Goal: Information Seeking & Learning: Learn about a topic

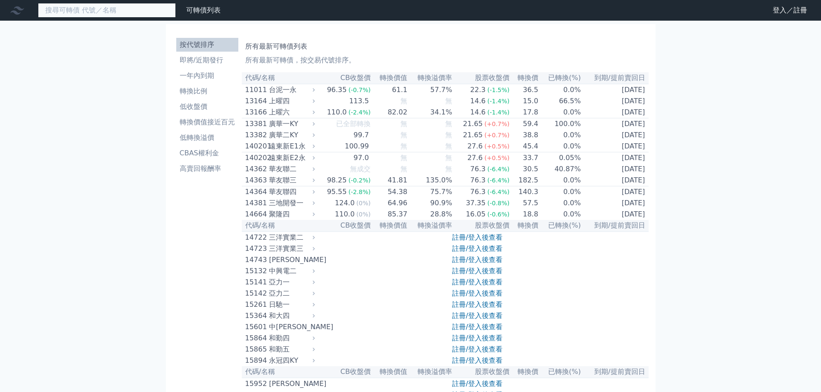
click at [128, 4] on input at bounding box center [107, 10] width 138 height 15
paste input "[PERSON_NAME]"
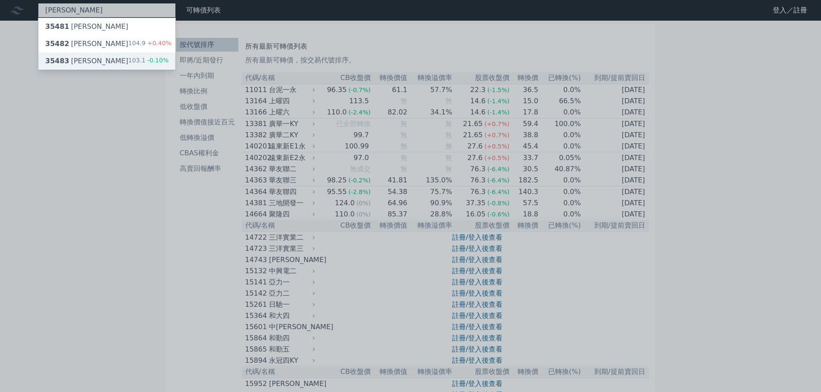
type input "[PERSON_NAME]"
click at [115, 56] on div "35483 兆利三 103.1 -0.10%" at bounding box center [106, 61] width 137 height 17
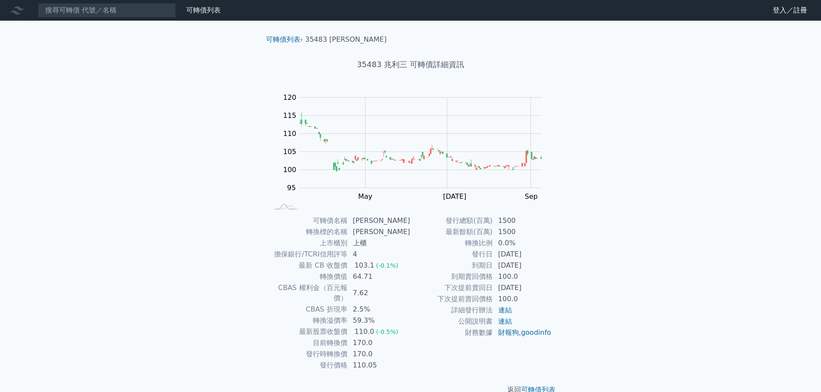
scroll to position [6, 0]
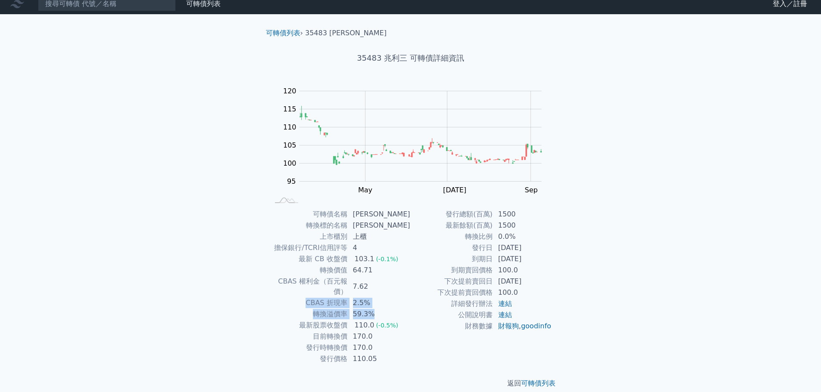
drag, startPoint x: 381, startPoint y: 303, endPoint x: 299, endPoint y: 296, distance: 82.5
click at [299, 296] on tbody "可轉債名稱 [PERSON_NAME] 轉換標的名稱 兆利 上市櫃別 上櫃 擔保銀行/TCRI信用評等 4 最新 CB 收盤價 103.1 (-0.1%) 轉…" at bounding box center [339, 287] width 141 height 156
click at [299, 298] on td "CBAS 折現率" at bounding box center [308, 303] width 78 height 11
drag, startPoint x: 365, startPoint y: 224, endPoint x: 373, endPoint y: 223, distance: 7.8
click at [373, 223] on td "[PERSON_NAME]" at bounding box center [379, 225] width 63 height 11
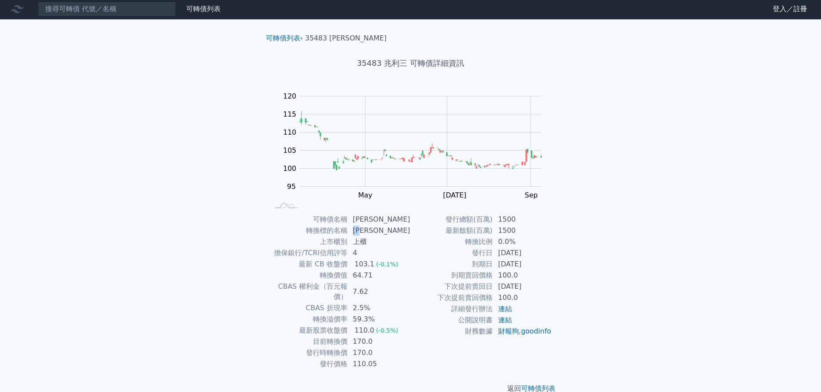
scroll to position [0, 0]
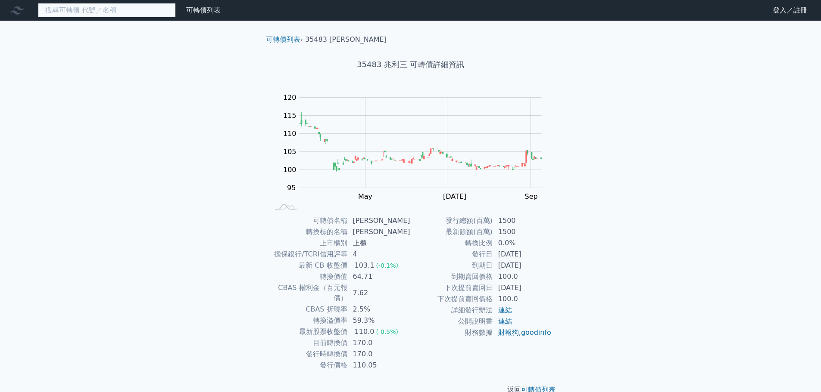
click at [141, 8] on input at bounding box center [107, 10] width 138 height 15
paste input "及成"
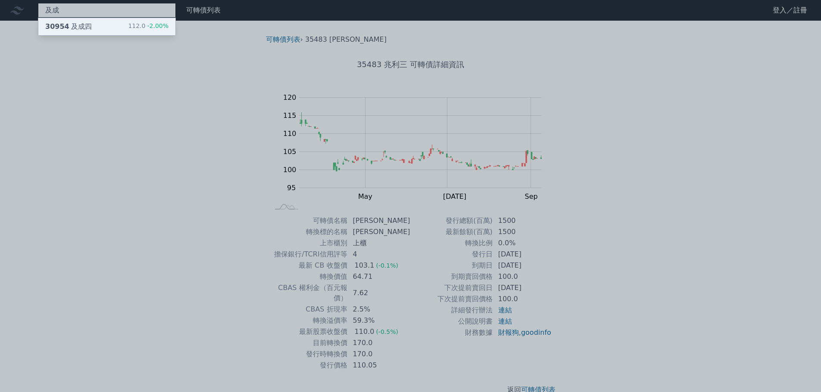
type input "及成"
click at [107, 22] on div "30954 及成四 112.0 -2.00%" at bounding box center [106, 26] width 137 height 17
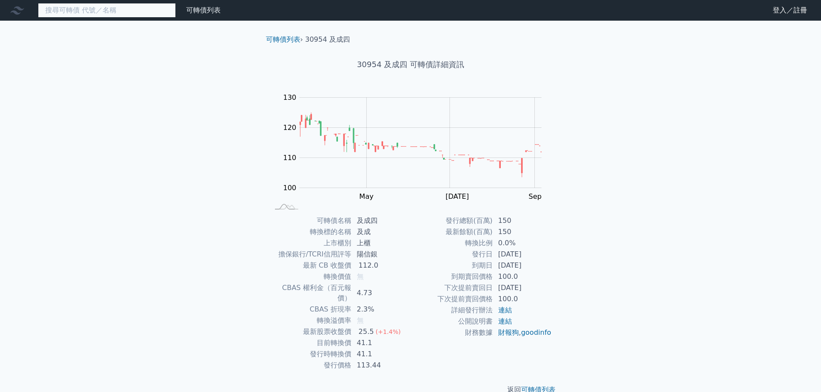
click at [137, 12] on input at bounding box center [107, 10] width 138 height 15
paste input "訊芯⼆"
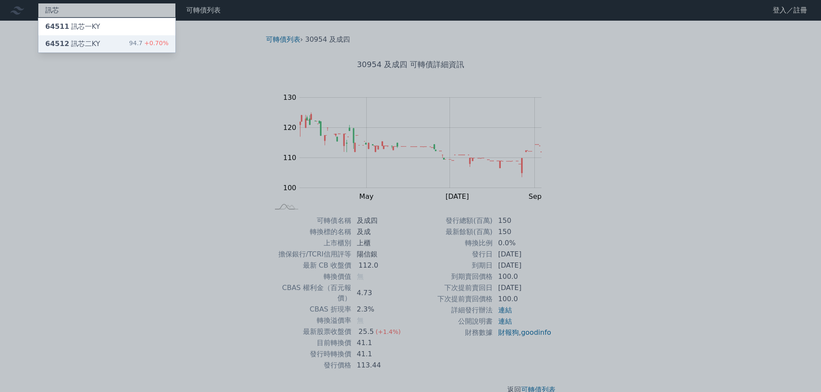
type input "訊芯"
click at [114, 40] on div "64512 訊芯二KY 94.7 +0.70%" at bounding box center [106, 43] width 137 height 17
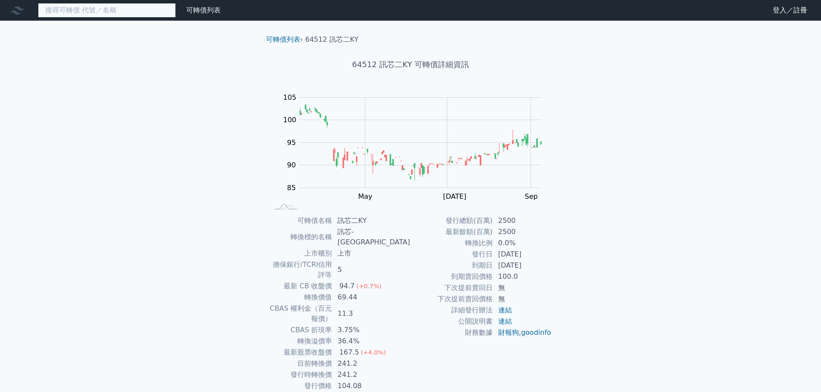
click at [139, 12] on input at bounding box center [107, 10] width 138 height 15
paste input "迎廣"
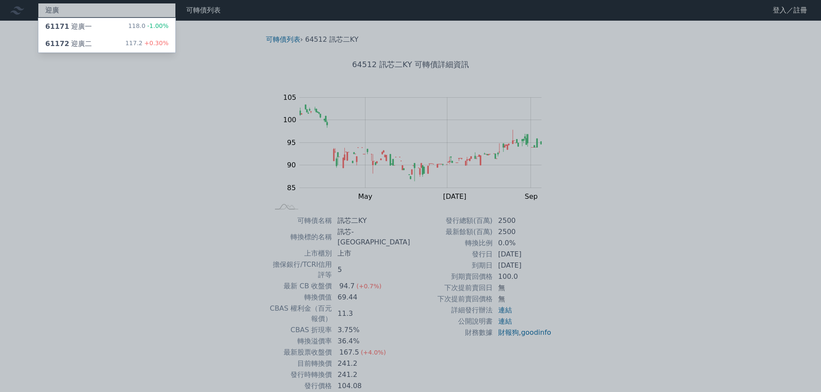
type input "迎廣"
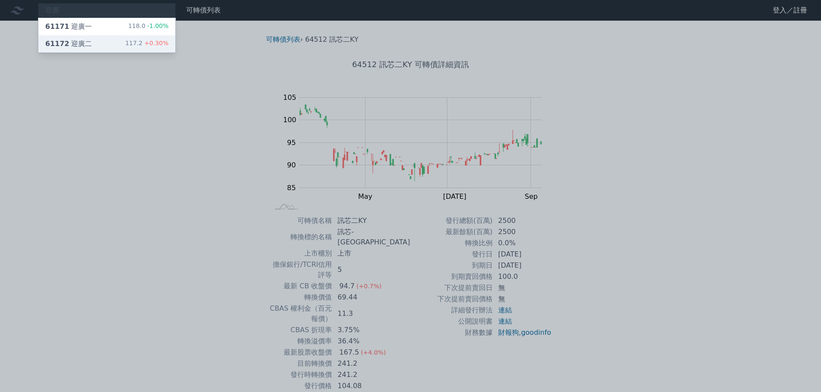
click at [98, 43] on div "61172 迎廣二 117.2 +0.30%" at bounding box center [106, 43] width 137 height 17
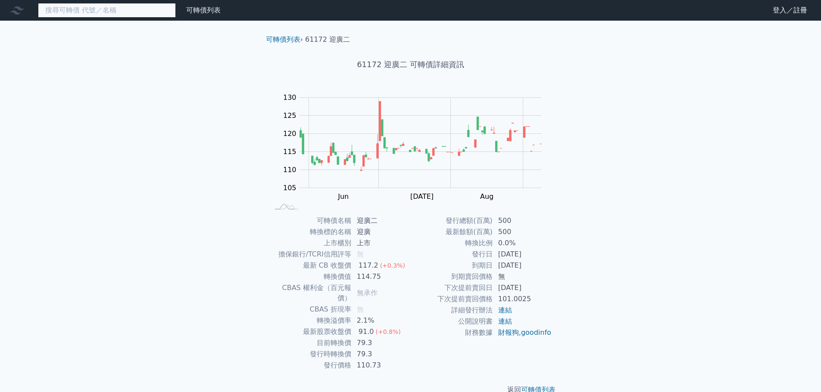
click at [88, 10] on input at bounding box center [107, 10] width 138 height 15
paste input "健策"
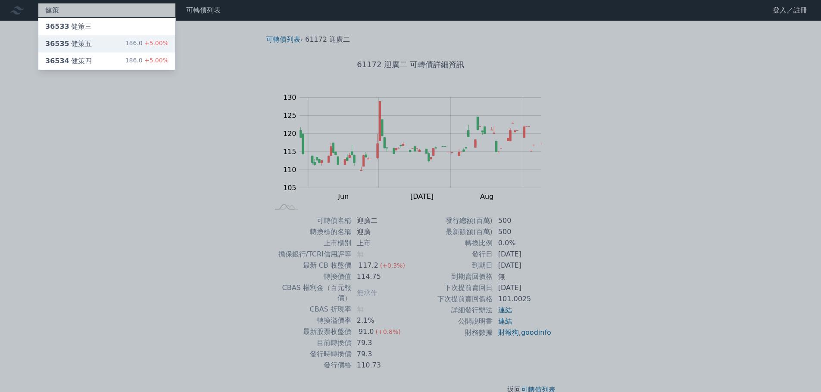
type input "健策"
click at [80, 47] on div "36535 健策五" at bounding box center [68, 44] width 47 height 10
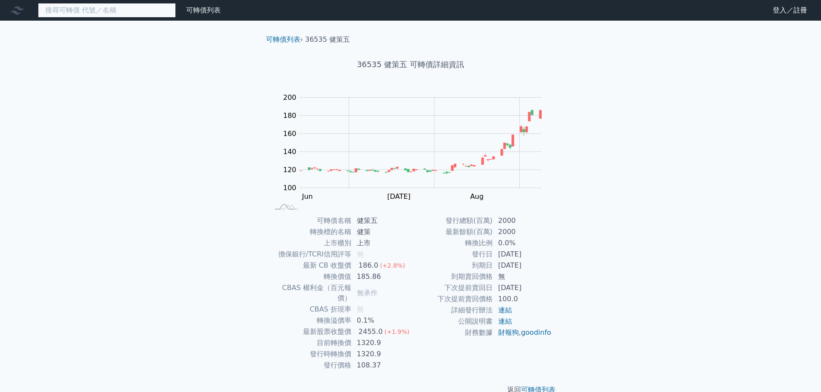
click at [102, 6] on input at bounding box center [107, 10] width 138 height 15
paste input "健策"
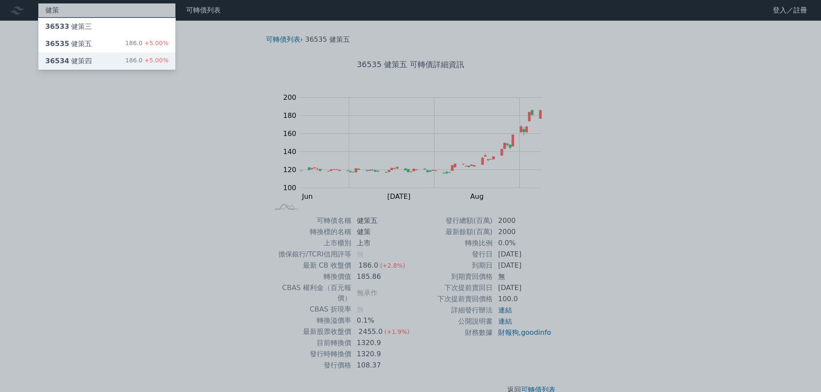
type input "健策"
click at [82, 56] on div "36534 健策四" at bounding box center [68, 61] width 47 height 10
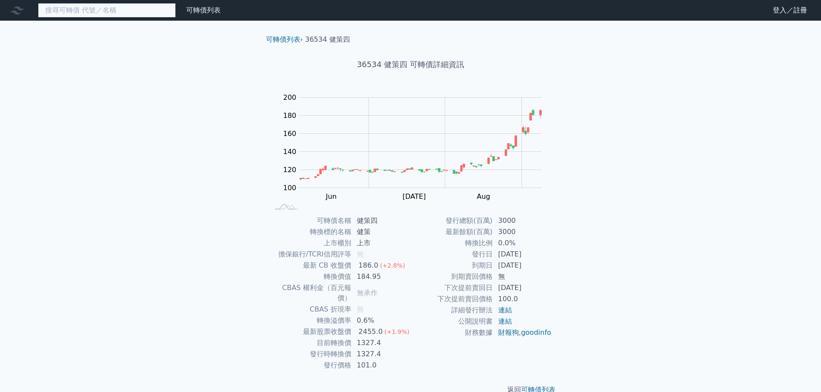
click at [109, 15] on input at bounding box center [107, 10] width 138 height 15
paste input "健策"
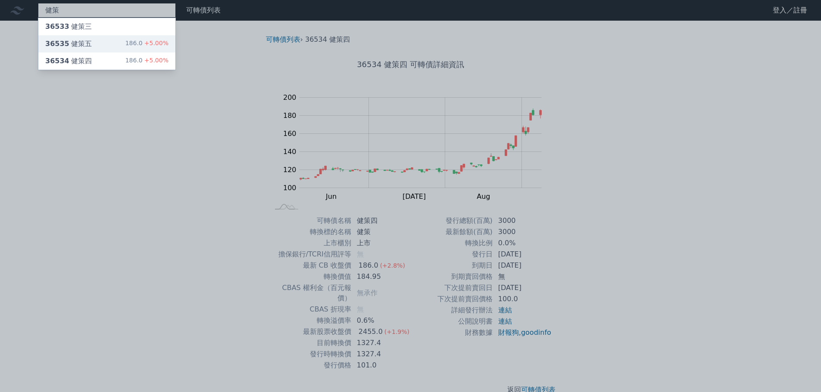
type input "健策"
click at [90, 40] on div "36535 健策五 186.0 +5.00%" at bounding box center [106, 43] width 137 height 17
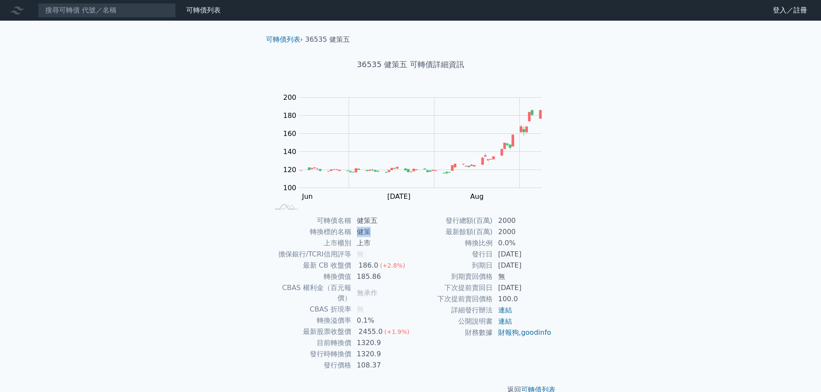
drag, startPoint x: 364, startPoint y: 232, endPoint x: 373, endPoint y: 232, distance: 8.6
click at [373, 232] on td "健策" at bounding box center [381, 232] width 59 height 11
click at [588, 193] on div "可轉債列表 財務數據 可轉債列表 財務數據 登入／註冊 登入／註冊 可轉債列表 › 36535 健策五 36535 健策五 可轉債詳細資訊 Zoom Out …" at bounding box center [410, 204] width 821 height 409
click at [105, 6] on input at bounding box center [107, 10] width 138 height 15
paste input "兆利三競拍"
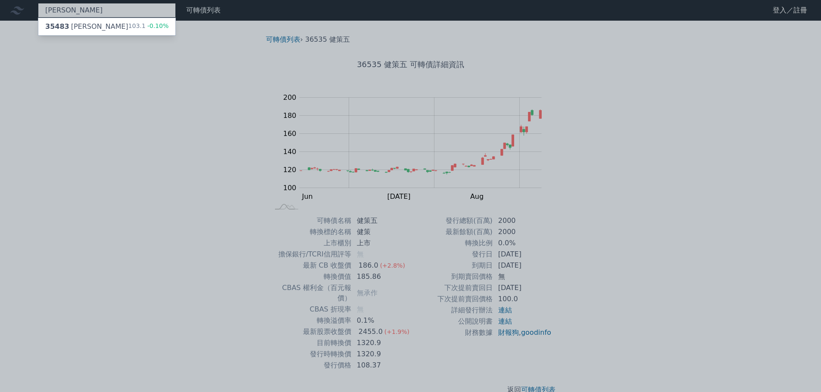
paste input "迎廣二"
paste input
paste input "汎德永業"
type input "汎德永業"
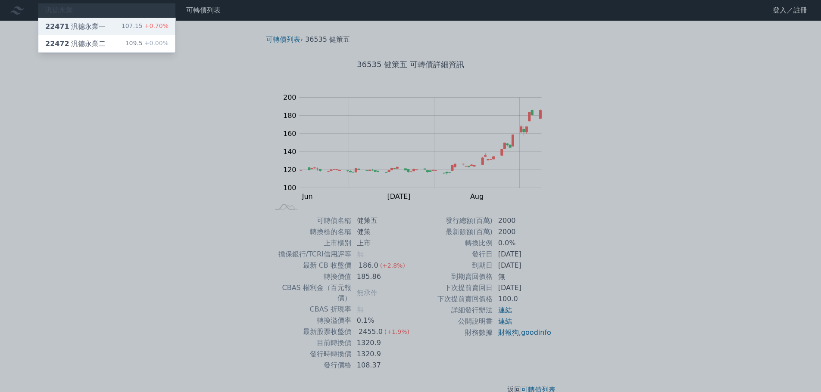
click at [125, 28] on div "22471 汎德永業一 107.15 +0.70%" at bounding box center [106, 26] width 137 height 17
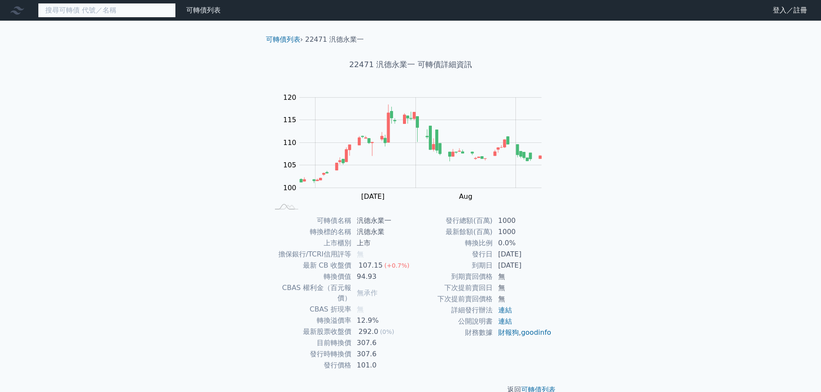
click at [154, 13] on input at bounding box center [107, 10] width 138 height 15
paste input "弘塑"
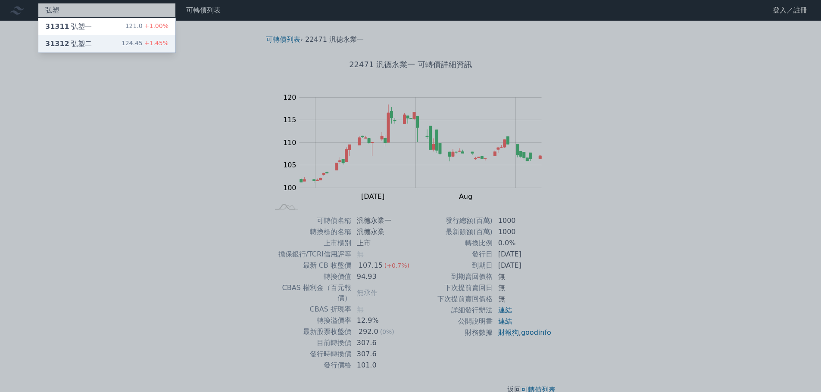
type input "弘塑"
click at [122, 40] on div "31312 弘塑二 124.45 +1.45%" at bounding box center [106, 43] width 137 height 17
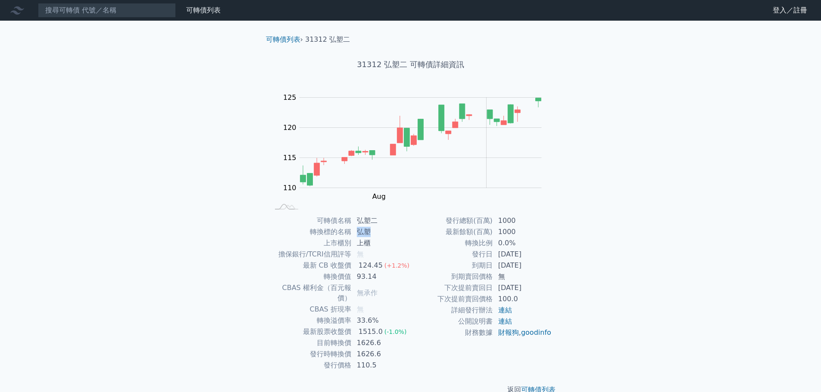
drag, startPoint x: 359, startPoint y: 231, endPoint x: 387, endPoint y: 234, distance: 28.1
click at [387, 234] on td "弘塑" at bounding box center [381, 232] width 59 height 11
copy td "弘塑"
click at [366, 231] on td "弘塑" at bounding box center [381, 232] width 59 height 11
drag, startPoint x: 360, startPoint y: 69, endPoint x: 403, endPoint y: 64, distance: 42.9
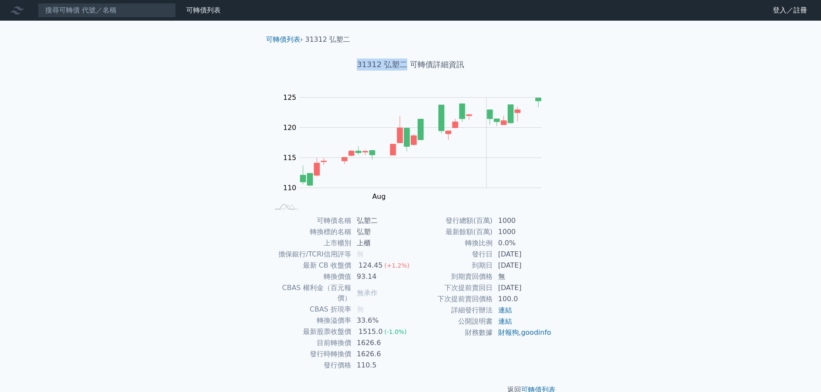
click at [403, 64] on h1 "31312 弘塑二 可轉債詳細資訊" at bounding box center [410, 65] width 303 height 12
copy h1 "31312 弘塑二"
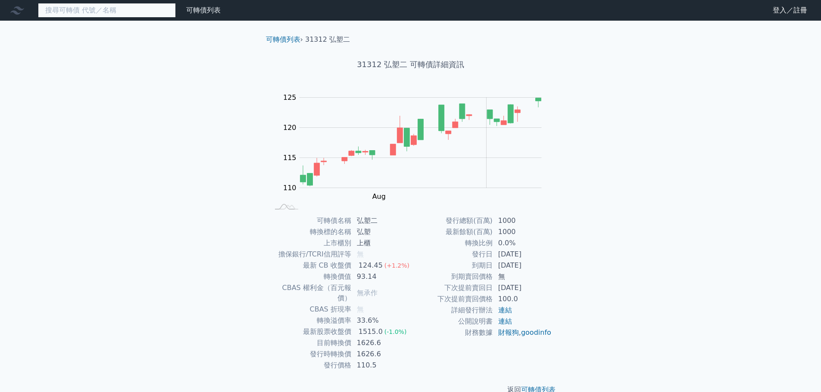
click at [149, 12] on input at bounding box center [107, 10] width 138 height 15
paste input "⼤量"
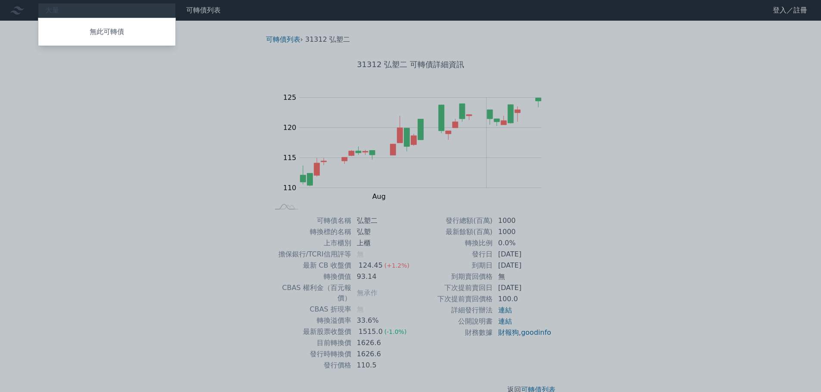
click at [544, 146] on div at bounding box center [410, 196] width 821 height 392
click at [119, 9] on div "⼤量 無此可轉債" at bounding box center [107, 10] width 138 height 15
paste input "31672"
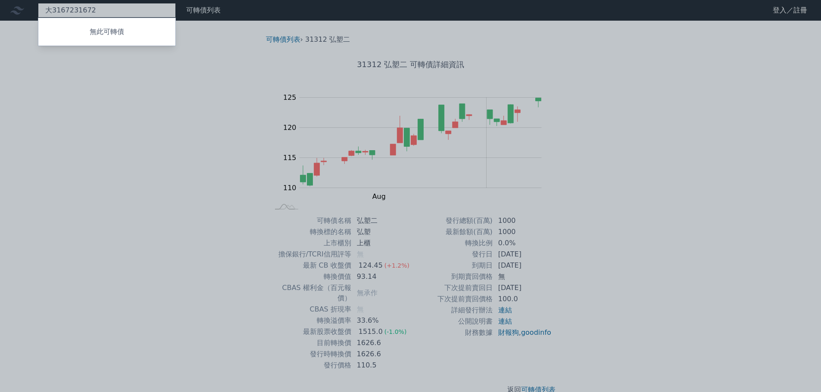
paste input
type input "3167"
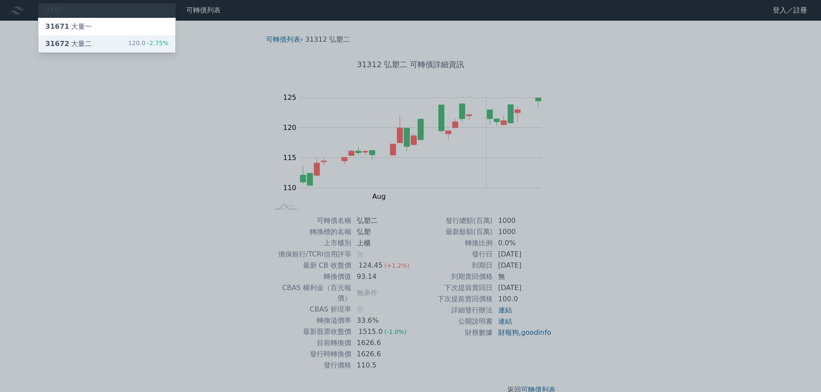
click at [100, 40] on div "31672 大量二 120.0 -2.75%" at bounding box center [106, 43] width 137 height 17
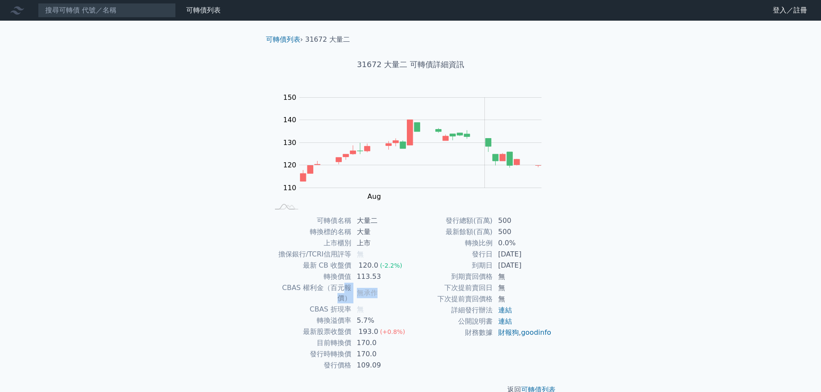
drag, startPoint x: 382, startPoint y: 293, endPoint x: 332, endPoint y: 287, distance: 50.7
click at [332, 287] on tr "CBAS 權利金（百元報價） 無承作" at bounding box center [339, 294] width 141 height 22
click at [332, 287] on td "CBAS 權利金（百元報價）" at bounding box center [310, 294] width 82 height 22
click at [136, 13] on input at bounding box center [107, 10] width 138 height 15
paste input "75562"
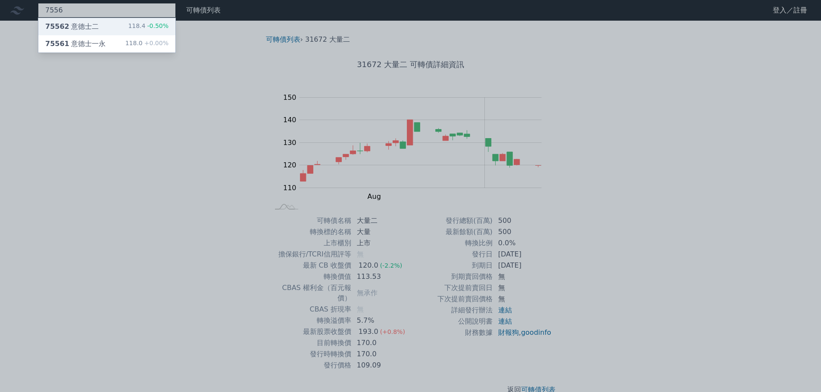
type input "7556"
click at [131, 31] on div "75562 意德士二 118.4 -0.50%" at bounding box center [106, 26] width 137 height 17
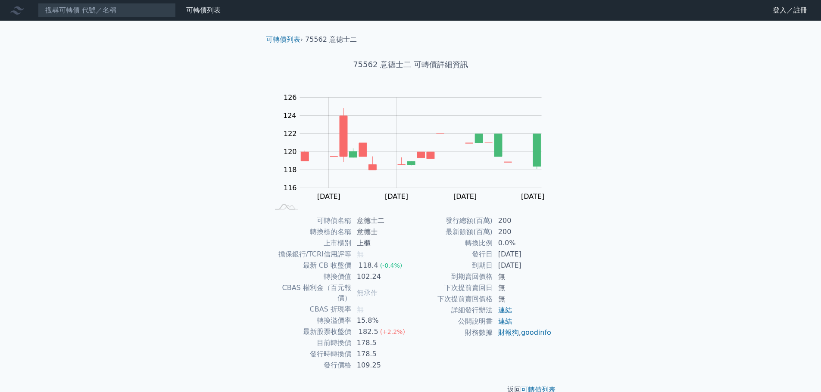
scroll to position [6, 0]
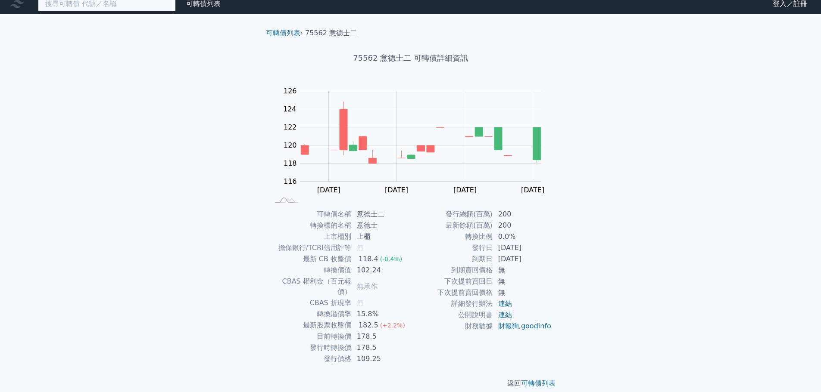
click at [146, 9] on input at bounding box center [107, 4] width 138 height 15
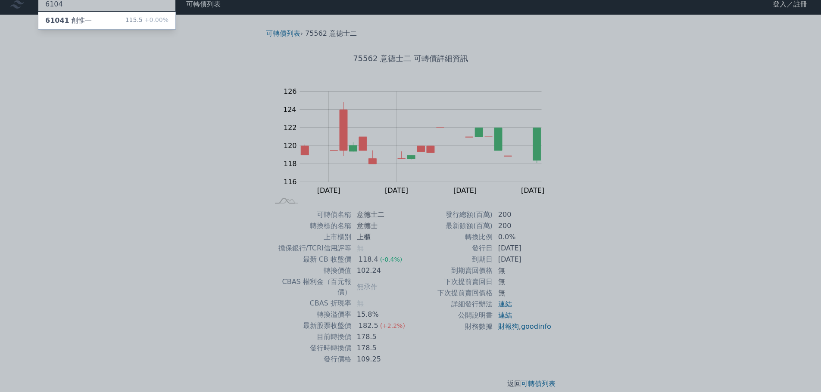
type input "6104"
click at [127, 22] on div "61041 創惟一 115.5 +0.00%" at bounding box center [106, 20] width 137 height 17
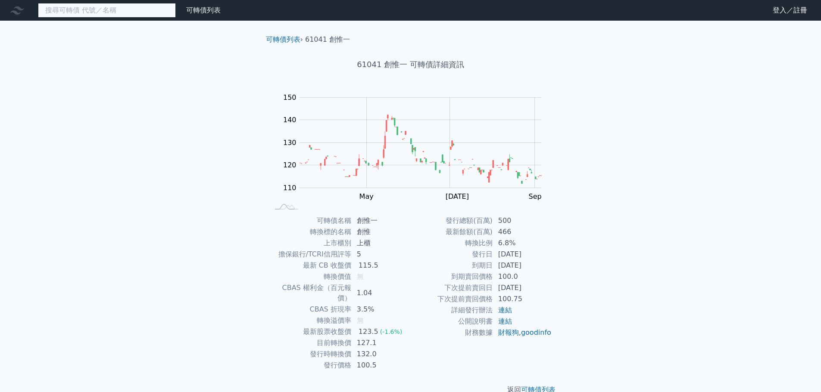
click at [86, 9] on input at bounding box center [107, 10] width 138 height 15
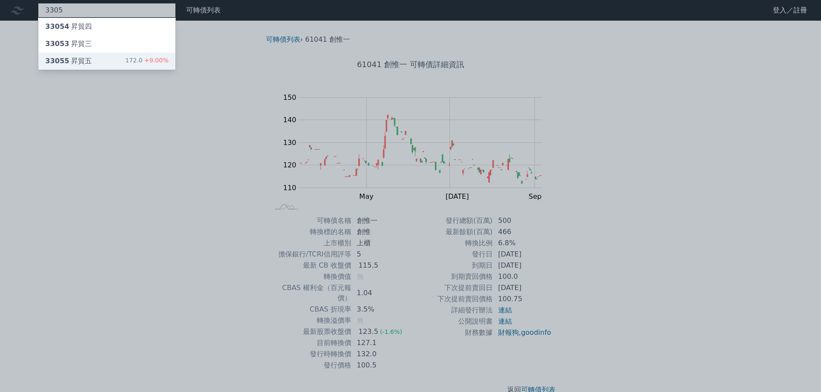
type input "3305"
click at [78, 58] on div "33055 昇貿五" at bounding box center [68, 61] width 47 height 10
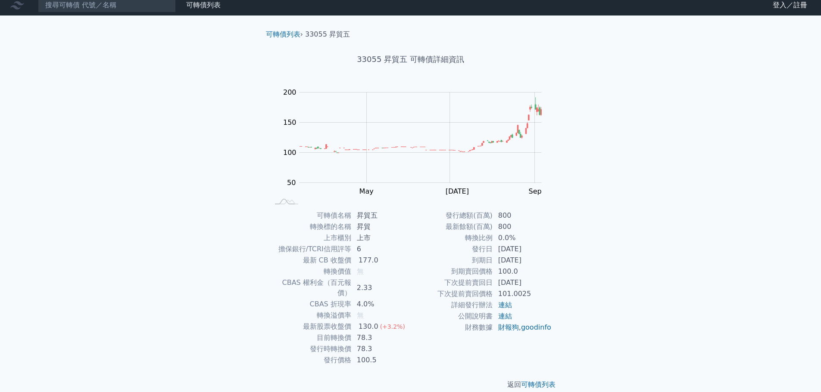
scroll to position [6, 0]
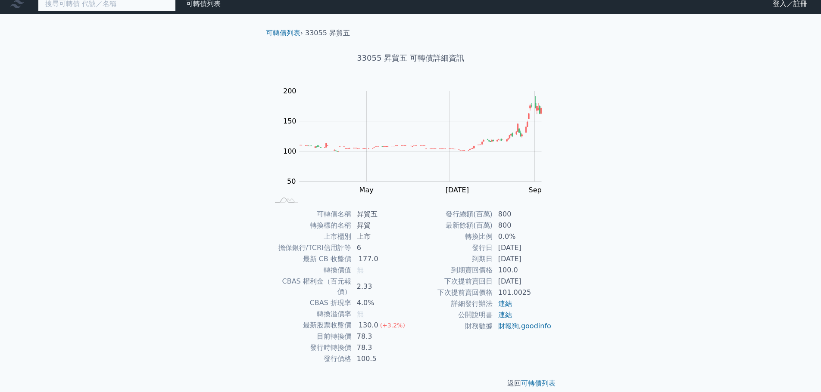
click at [140, 10] on input at bounding box center [107, 4] width 138 height 15
paste input "雷科"
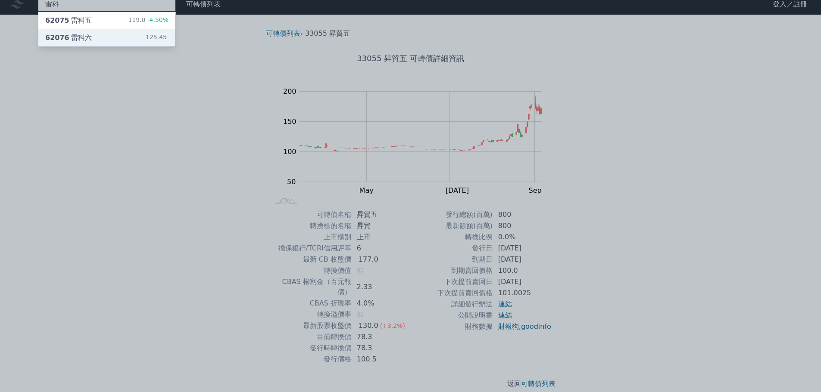
type input "雷科"
click at [130, 36] on div "62076 雷科六 125.45" at bounding box center [106, 37] width 137 height 17
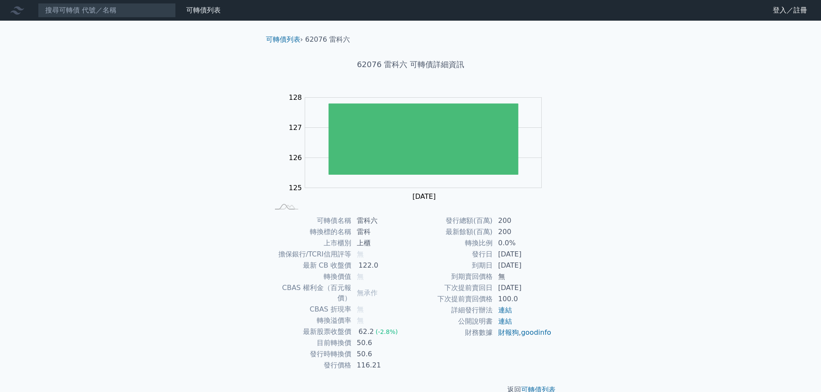
scroll to position [6, 0]
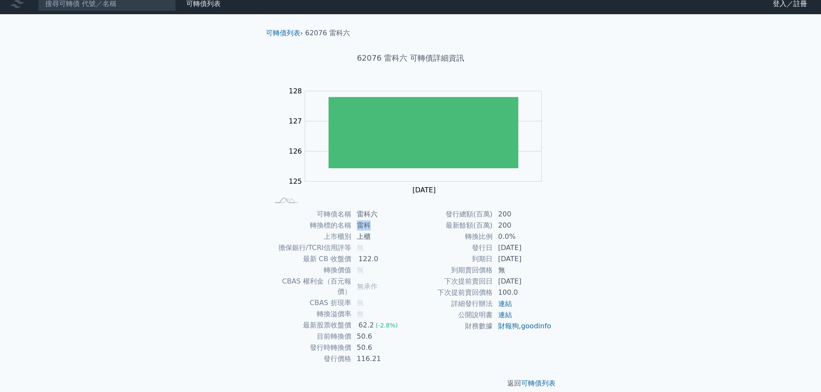
drag, startPoint x: 352, startPoint y: 226, endPoint x: 372, endPoint y: 225, distance: 20.3
click at [372, 225] on td "雷科" at bounding box center [381, 225] width 59 height 11
click at [517, 249] on td "[DATE]" at bounding box center [522, 248] width 59 height 11
click at [131, 10] on input at bounding box center [107, 4] width 138 height 15
paste input "⾼技"
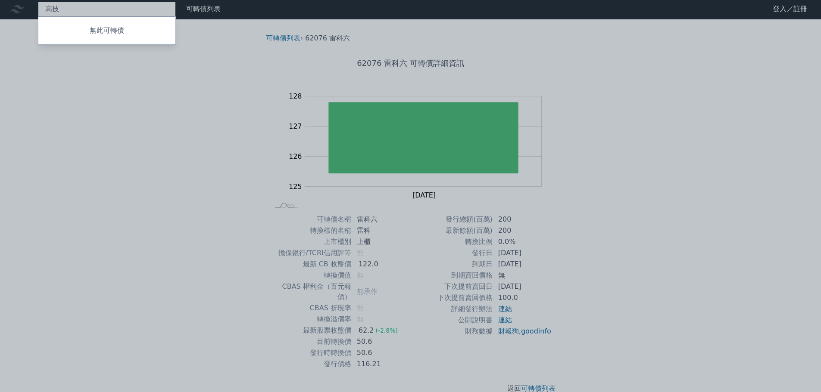
scroll to position [0, 0]
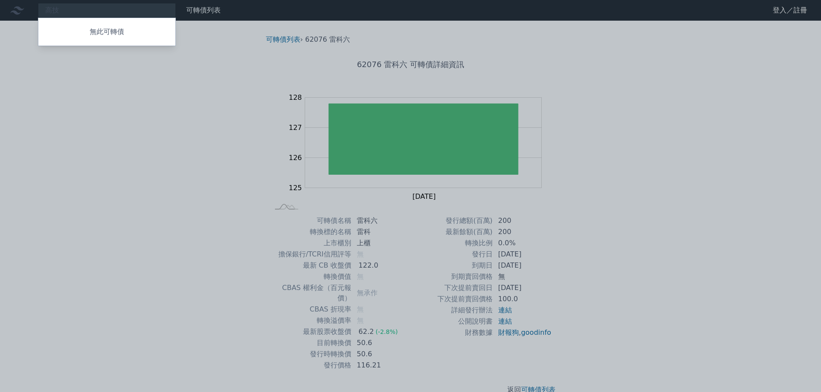
click at [223, 123] on div at bounding box center [410, 196] width 821 height 392
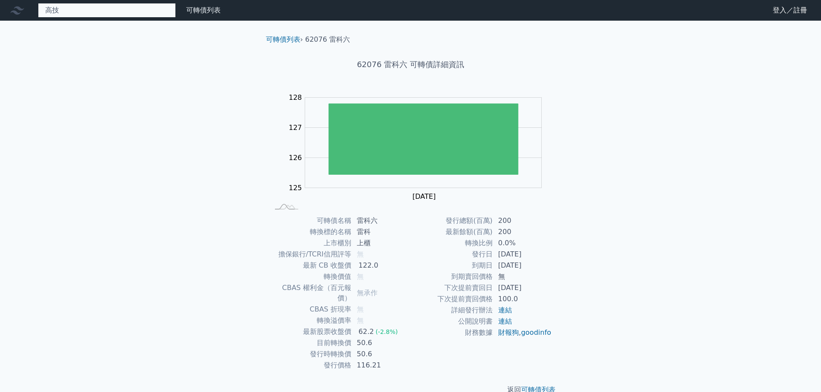
click at [86, 12] on div "⾼技 無此可轉債" at bounding box center [107, 10] width 138 height 15
paste input "金像電二"
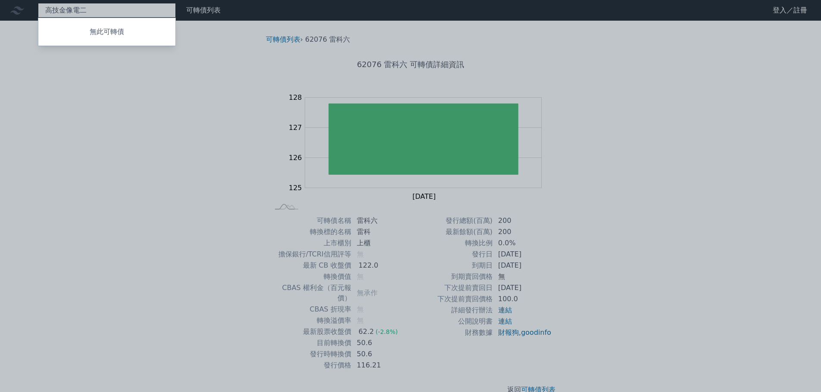
paste input "金像電二"
type input "金像電"
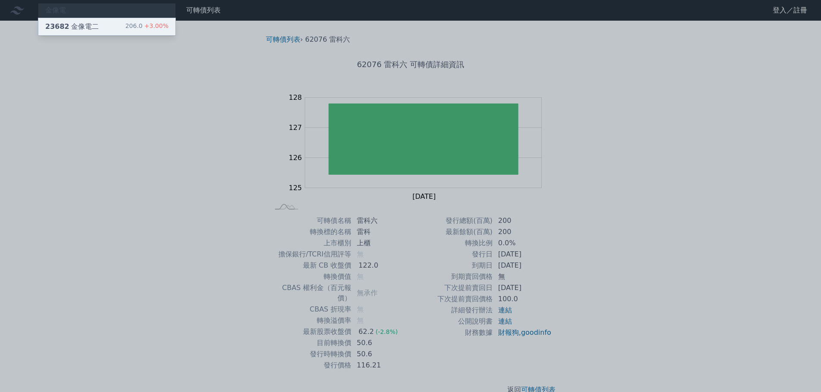
click at [81, 26] on div "23682 金像電二" at bounding box center [71, 27] width 53 height 10
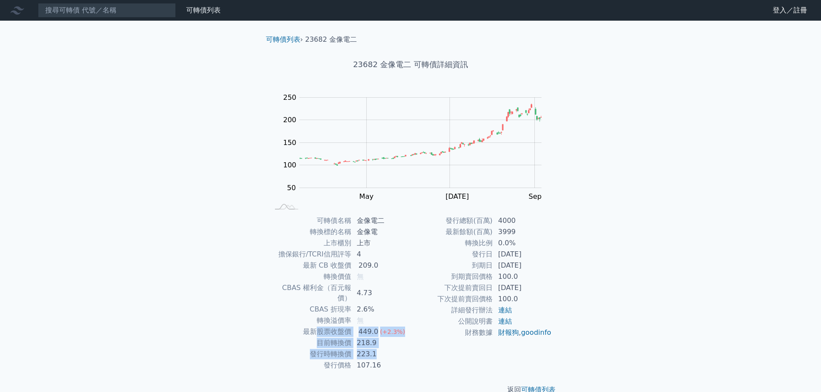
drag, startPoint x: 316, startPoint y: 321, endPoint x: 404, endPoint y: 346, distance: 91.4
click at [404, 346] on tbody "可轉債名稱 金像電二 轉換標的名稱 金像電 上市櫃別 上市 擔保銀行/TCRI信用評等 4 最新 CB 收盤價 209.0 轉換價值 無 CBAS 權利金（百…" at bounding box center [339, 293] width 141 height 156
click at [404, 349] on td "223.1" at bounding box center [381, 354] width 59 height 11
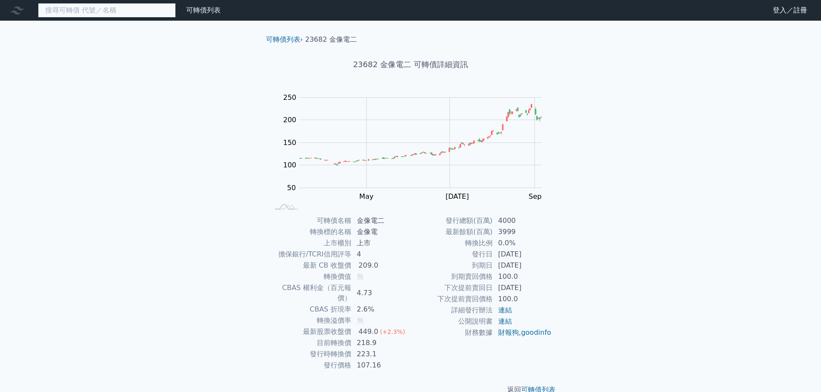
paste input "欣興"
click at [107, 10] on input at bounding box center [107, 10] width 138 height 15
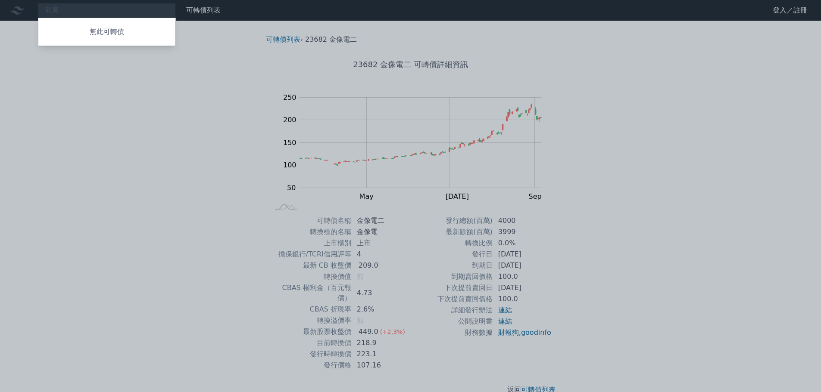
click at [50, 16] on div at bounding box center [410, 196] width 821 height 392
click at [110, 12] on div "欣興 無此可轉債" at bounding box center [107, 10] width 138 height 15
paste input "偉詮電一"
paste input
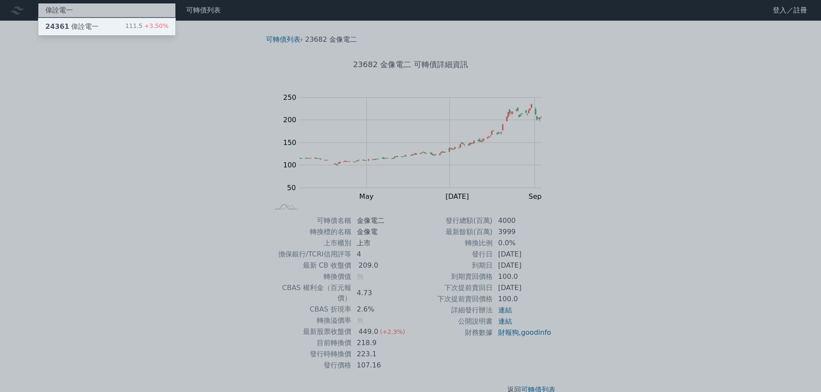
type input "偉詮電一"
click at [103, 24] on div "24361 偉詮電一 111.5 +3.50%" at bounding box center [106, 26] width 137 height 17
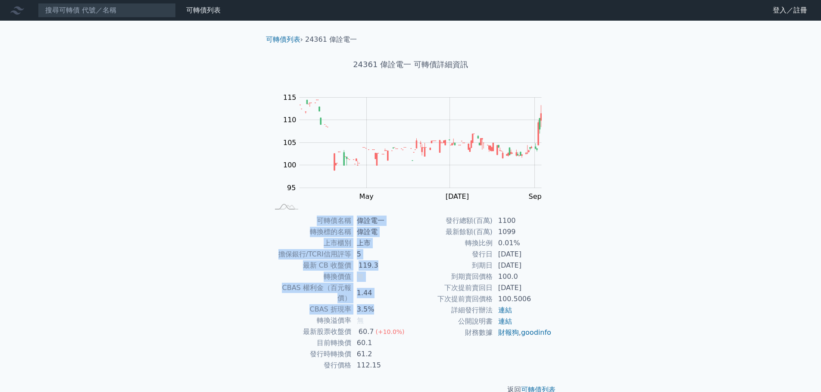
drag, startPoint x: 386, startPoint y: 303, endPoint x: 243, endPoint y: 288, distance: 143.8
click at [243, 288] on div "可轉債列表 財務數據 可轉債列表 財務數據 登入／註冊 登入／註冊 可轉債列表 › 24361 偉詮電一 24361 偉詮電一 可轉債詳細資訊 Zoom Ou…" at bounding box center [410, 204] width 821 height 409
click at [242, 288] on div "可轉債列表 財務數據 可轉債列表 財務數據 登入／註冊 登入／註冊 可轉債列表 › 24361 偉詮電一 24361 偉詮電一 可轉債詳細資訊 Zoom Ou…" at bounding box center [410, 204] width 821 height 409
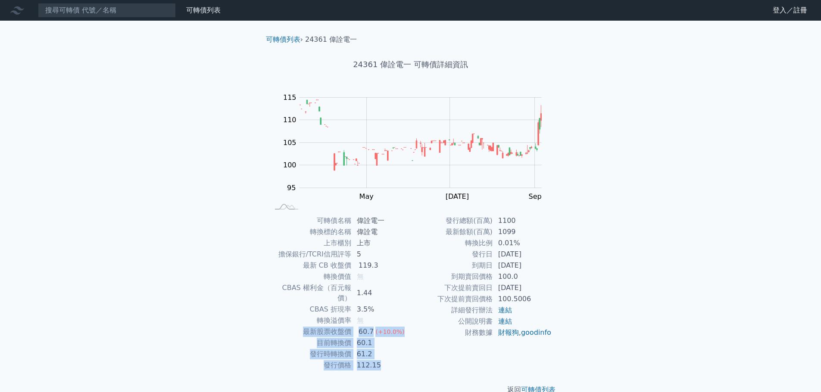
drag, startPoint x: 301, startPoint y: 319, endPoint x: 397, endPoint y: 356, distance: 103.4
click at [397, 356] on tbody "可轉債名稱 偉詮電一 轉換標的名稱 偉詮電 上市櫃別 上市 擔保銀行/TCRI信用評等 5 最新 CB 收盤價 119.3 轉換價值 無 CBAS 權利金（百…" at bounding box center [339, 293] width 141 height 156
click at [397, 360] on td "112.15" at bounding box center [381, 365] width 59 height 11
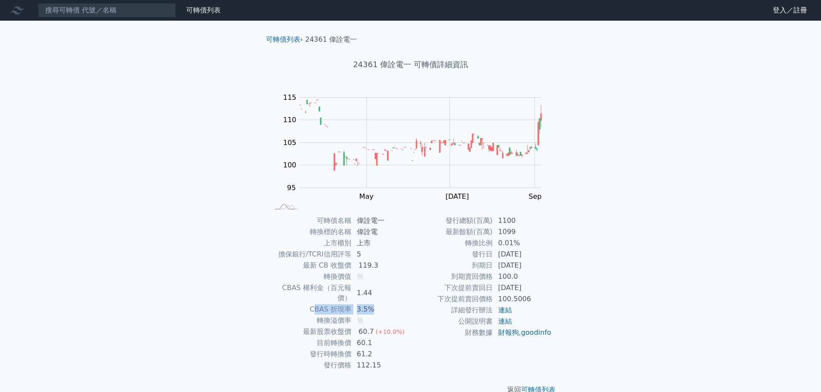
drag, startPoint x: 383, startPoint y: 295, endPoint x: 309, endPoint y: 296, distance: 74.1
click at [310, 304] on tr "CBAS 折現率 3.5%" at bounding box center [339, 309] width 141 height 11
click at [309, 304] on td "CBAS 折現率" at bounding box center [310, 309] width 82 height 11
click at [334, 315] on td "轉換溢價率" at bounding box center [310, 320] width 82 height 11
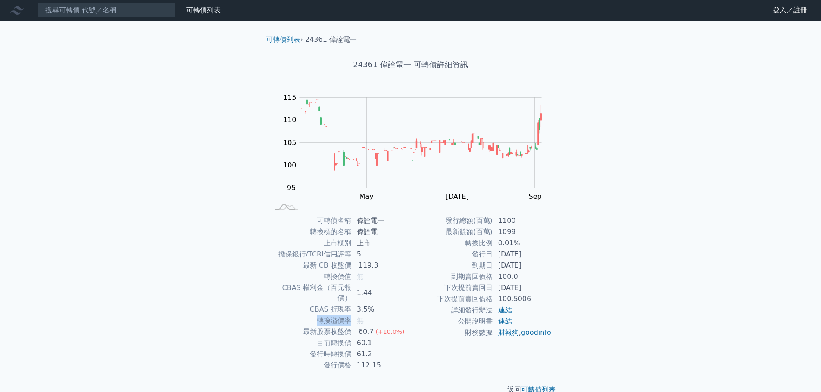
click at [334, 315] on td "轉換溢價率" at bounding box center [310, 320] width 82 height 11
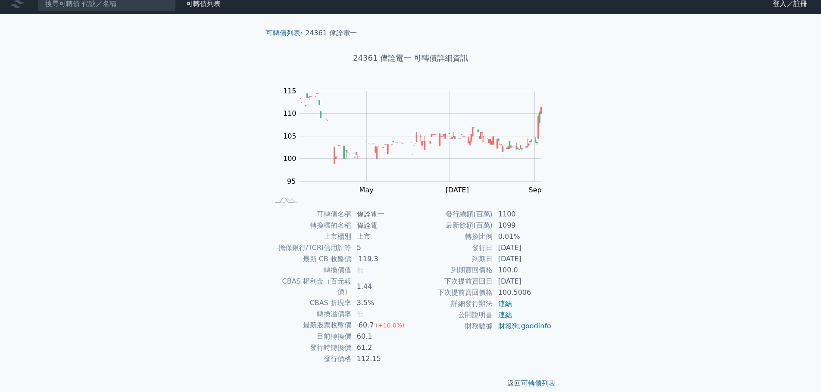
click at [345, 252] on td "擔保銀行/TCRI信用評等" at bounding box center [310, 248] width 82 height 11
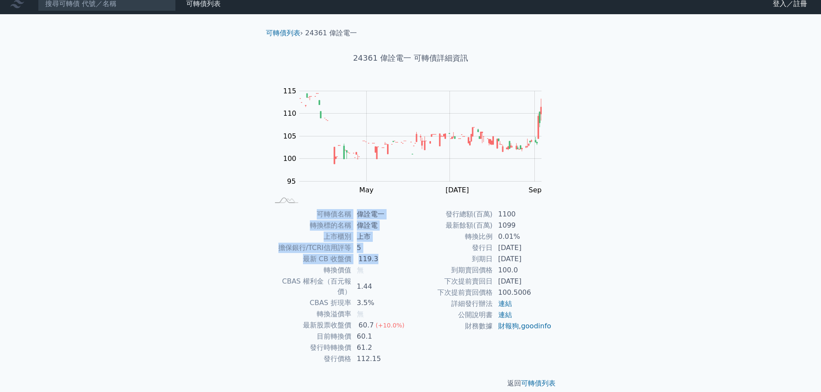
drag, startPoint x: 386, startPoint y: 257, endPoint x: 257, endPoint y: 258, distance: 129.2
click at [257, 258] on div "可轉債列表 › 24361 偉詮電一 24361 偉詮電一 可轉債詳細資訊 Zoom Out 100 85 90 95 100 105 110 115 120…" at bounding box center [410, 208] width 331 height 389
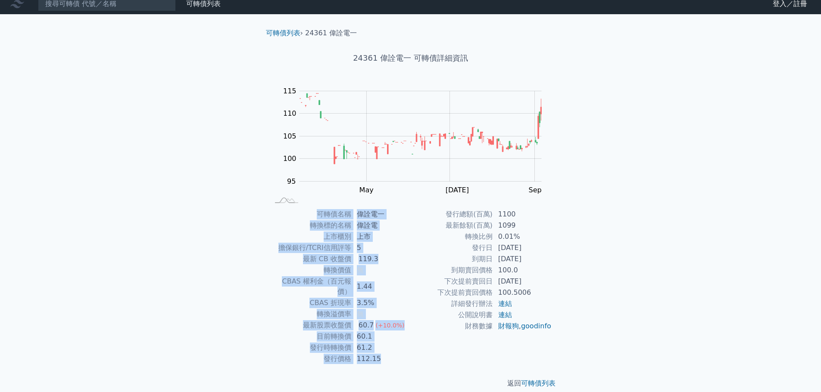
click at [257, 258] on div "可轉債列表 › 24361 偉詮電一 24361 偉詮電一 可轉債詳細資訊 Zoom Out 100 85 90 95 100 105 110 115 120…" at bounding box center [410, 208] width 331 height 389
click at [333, 242] on td "上市櫃別" at bounding box center [310, 236] width 82 height 11
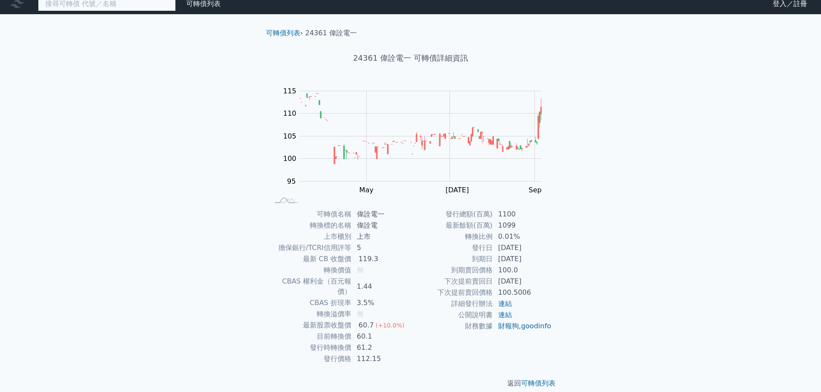
click at [149, 2] on input at bounding box center [107, 4] width 138 height 15
paste input "[PERSON_NAME]"
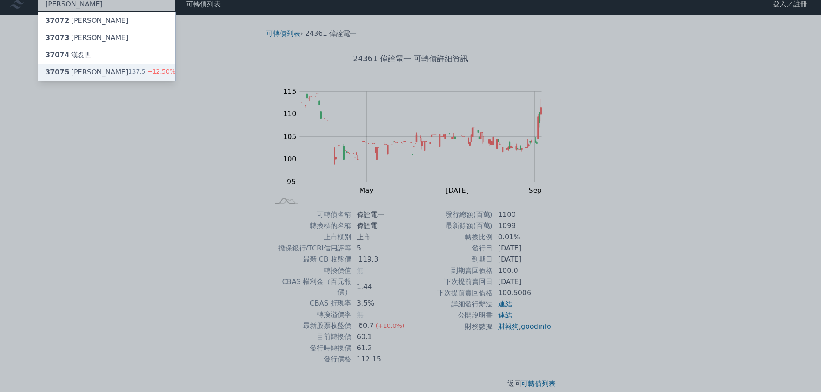
type input "[PERSON_NAME]"
click at [92, 66] on div "37075 漢磊五 137.5 +12.50%" at bounding box center [106, 72] width 137 height 17
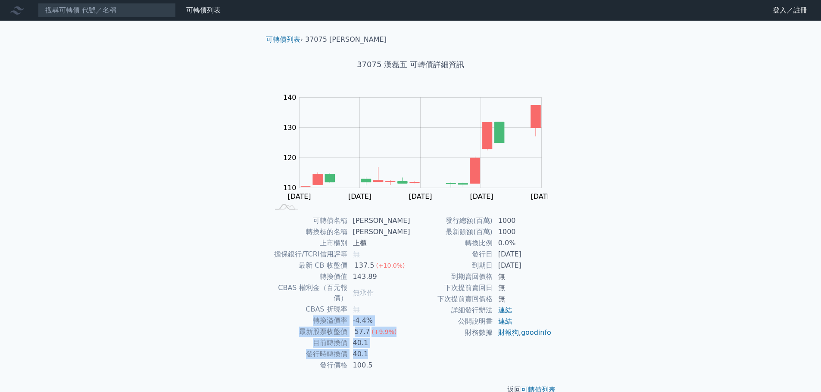
drag, startPoint x: 366, startPoint y: 314, endPoint x: 400, endPoint y: 342, distance: 44.1
click at [400, 342] on tbody "可轉債名稱 [PERSON_NAME] 轉換標的名稱 [PERSON_NAME] 上市櫃別 上櫃 擔保銀行/TCRI信用評等 無 最新 CB 收盤價 137.…" at bounding box center [339, 293] width 141 height 156
click at [401, 349] on td "40.1" at bounding box center [379, 354] width 63 height 11
